Goal: Task Accomplishment & Management: Manage account settings

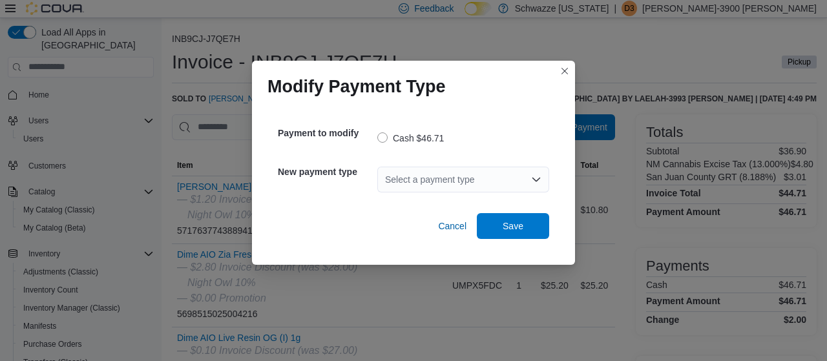
click at [468, 178] on div "Select a payment type" at bounding box center [463, 180] width 172 height 26
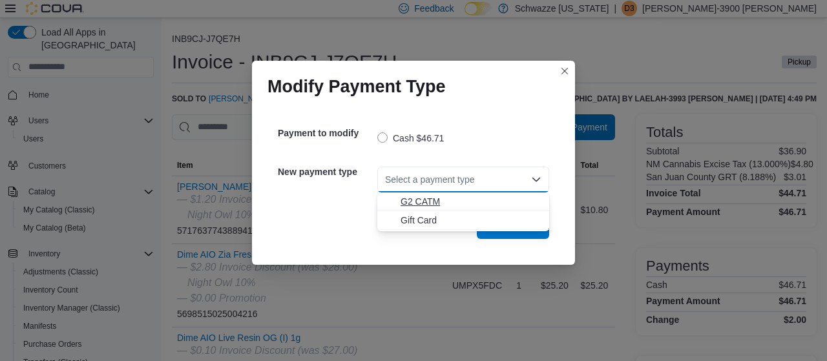
click at [422, 203] on span "G2 CATM" at bounding box center [471, 201] width 141 height 13
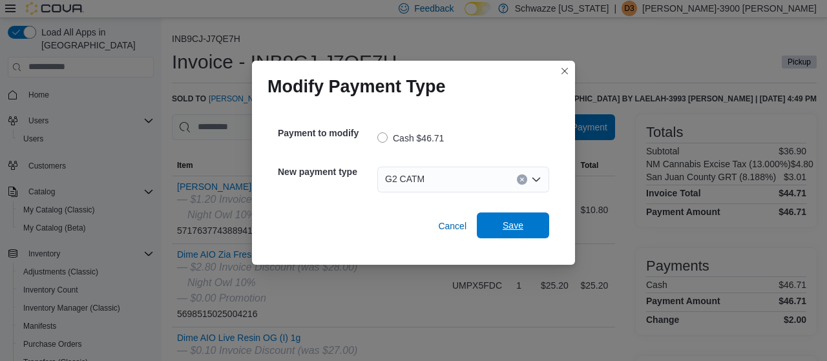
click at [514, 225] on span "Save" at bounding box center [513, 225] width 21 height 13
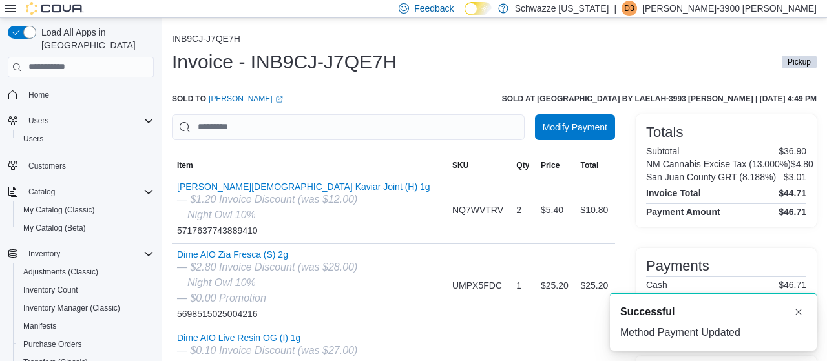
click at [753, 1] on div "Feedback Dark Mode Schwazze [US_STATE] | D3 [PERSON_NAME]-3900 [PERSON_NAME]" at bounding box center [604, 8] width 423 height 26
